Goal: Navigation & Orientation: Find specific page/section

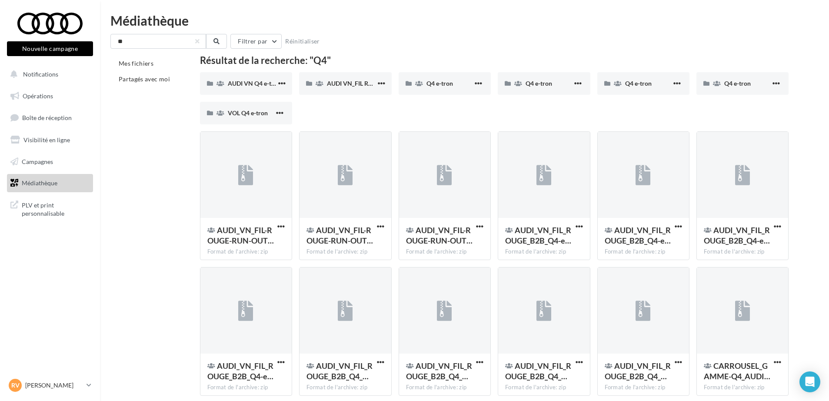
drag, startPoint x: 788, startPoint y: 0, endPoint x: 38, endPoint y: 188, distance: 772.8
click at [38, 188] on link "Médiathèque" at bounding box center [50, 183] width 90 height 18
click at [37, 184] on span "Médiathèque" at bounding box center [40, 182] width 36 height 7
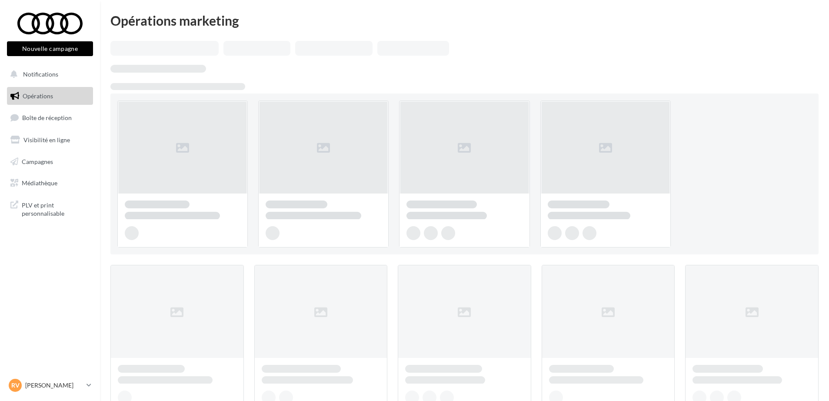
click at [33, 388] on p "[PERSON_NAME]" at bounding box center [54, 385] width 58 height 9
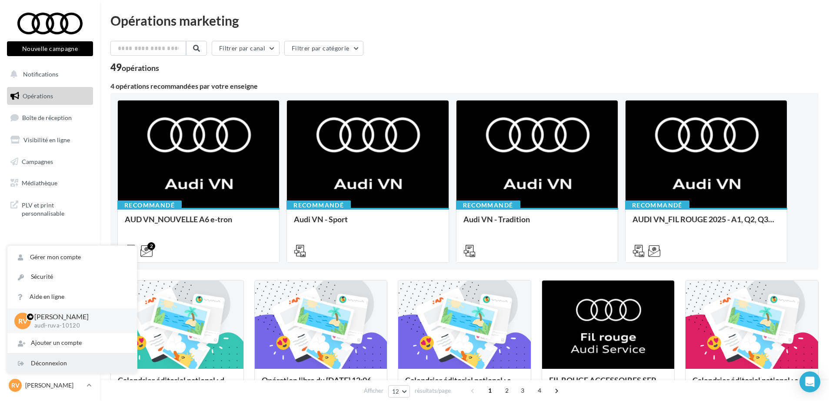
click at [33, 361] on div "Déconnexion" at bounding box center [72, 363] width 130 height 20
